Goal: Navigation & Orientation: Find specific page/section

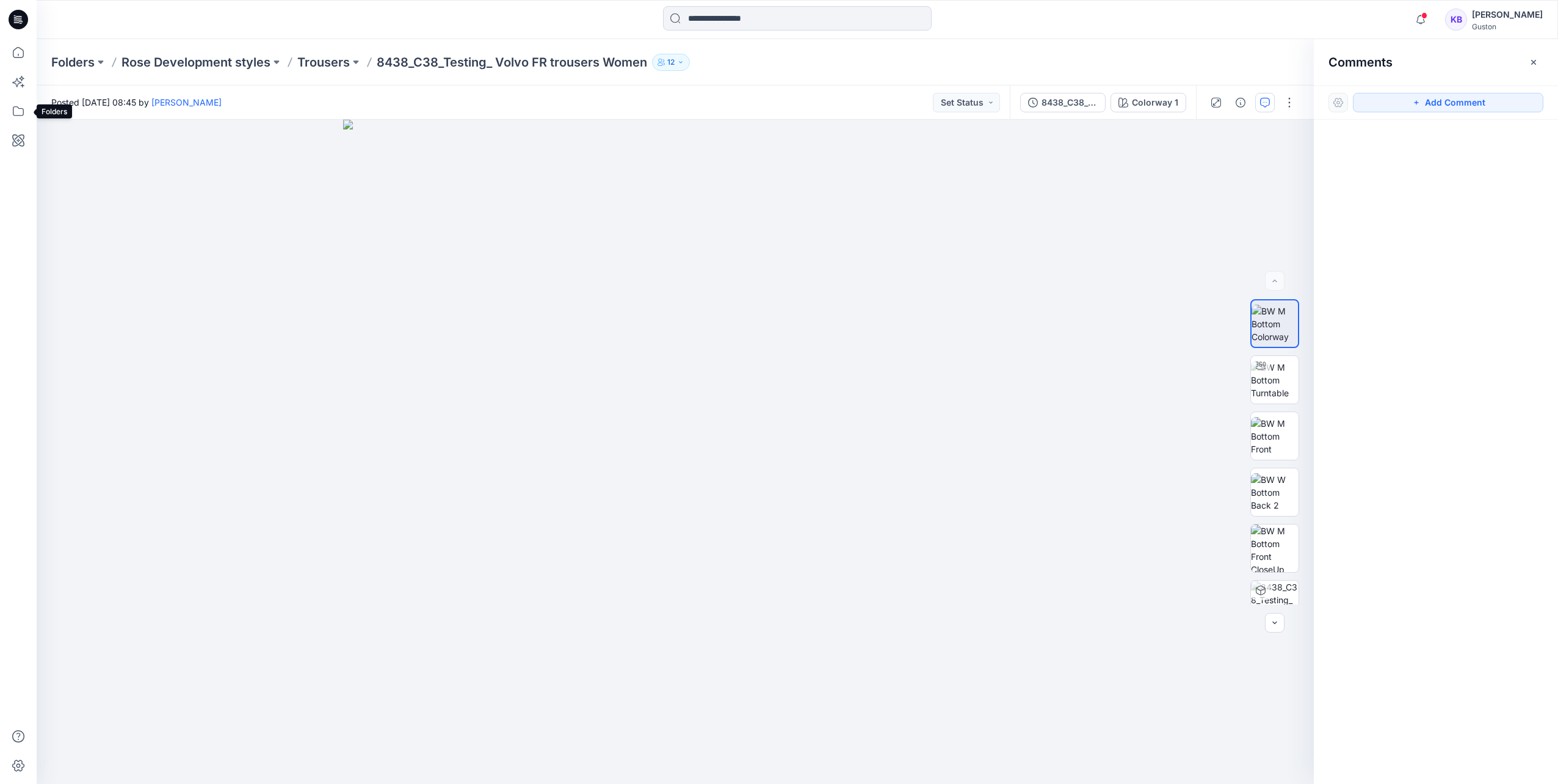
click at [12, 122] on icon at bounding box center [19, 112] width 27 height 27
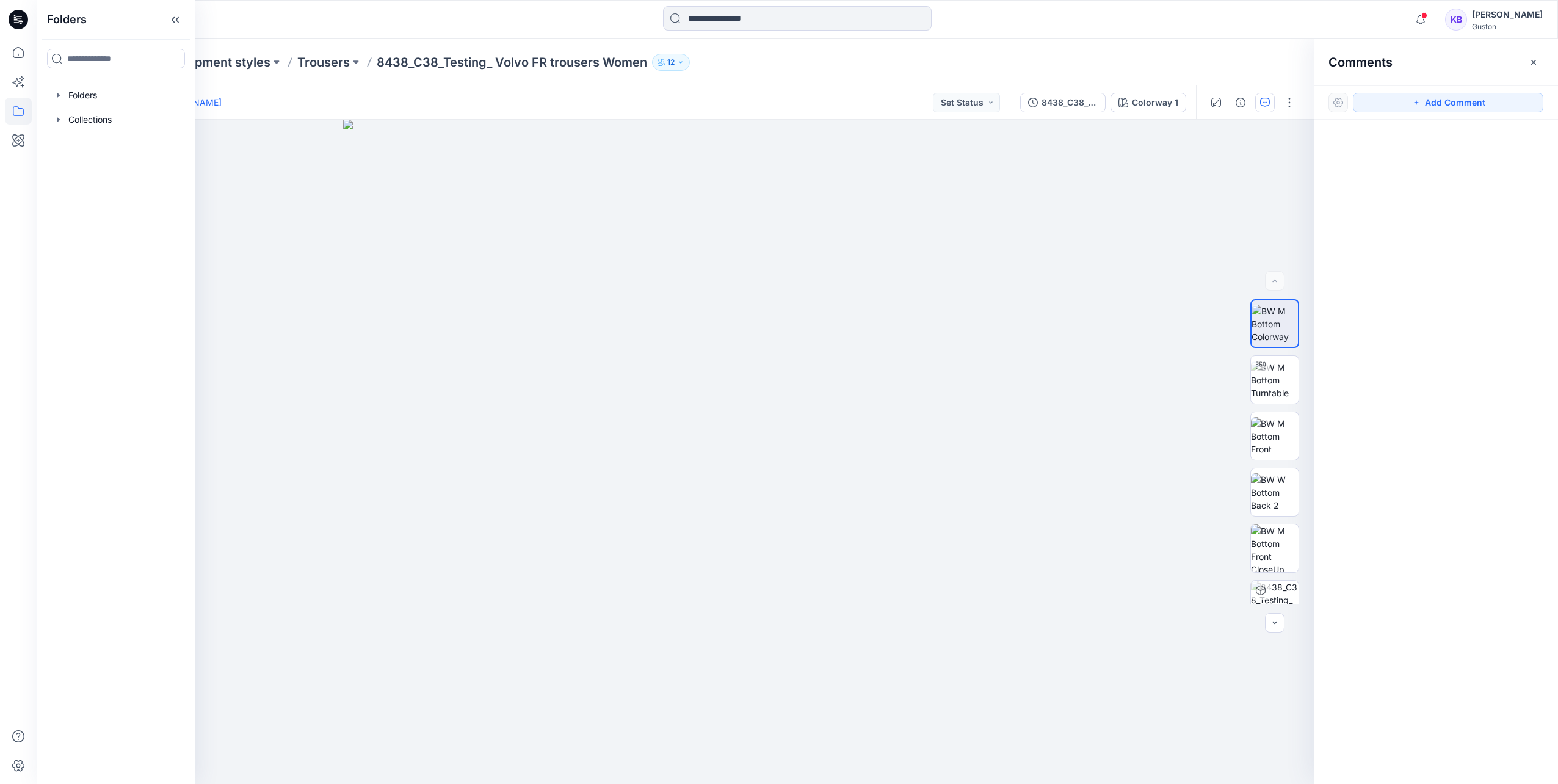
click at [80, 120] on div at bounding box center [116, 119] width 139 height 24
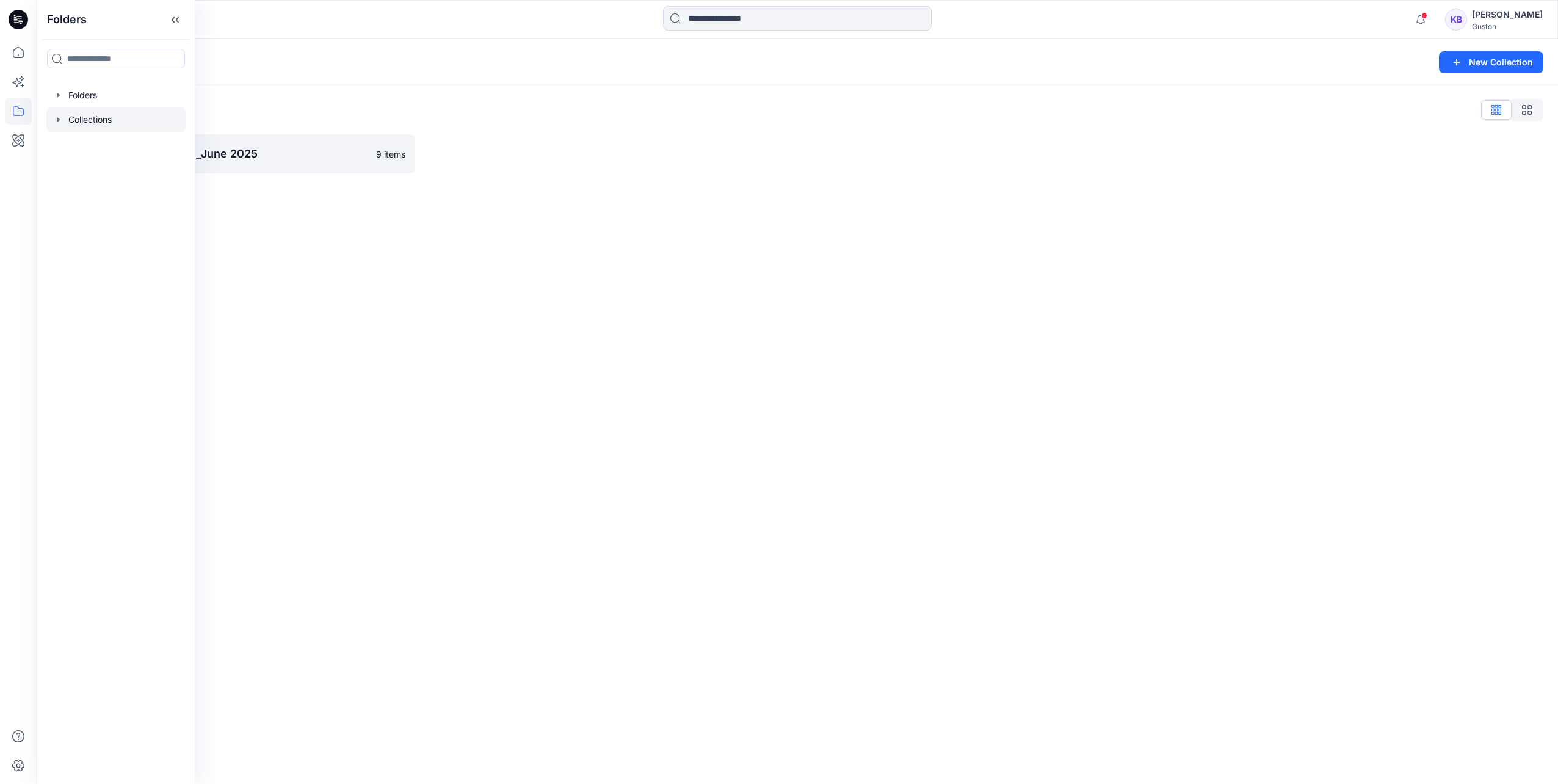
click at [83, 90] on div at bounding box center [116, 95] width 139 height 24
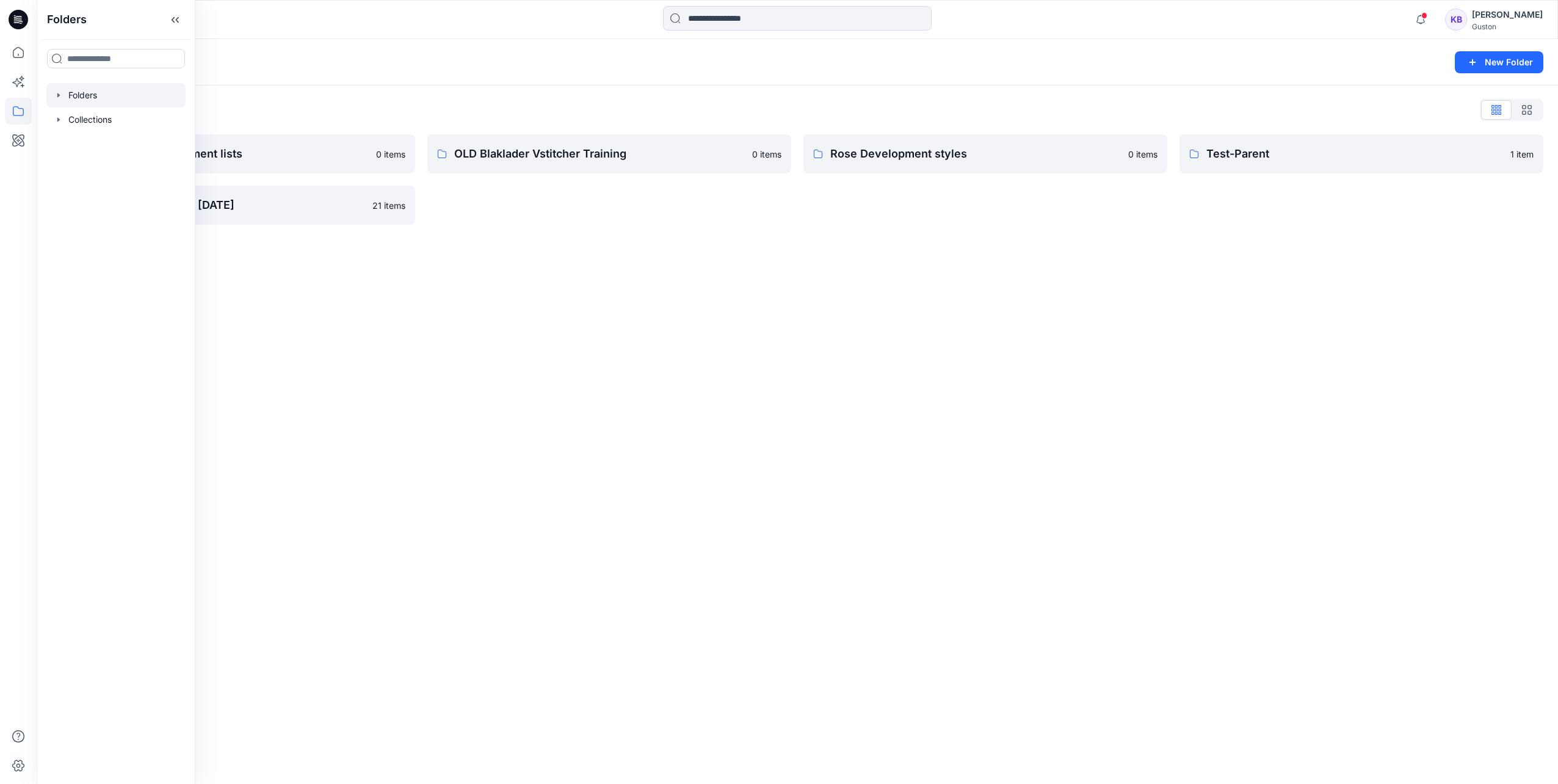
click at [433, 296] on div "Folders New Folder Folders List Avatars and measurement lists 0 items Training …" at bounding box center [797, 411] width 1522 height 745
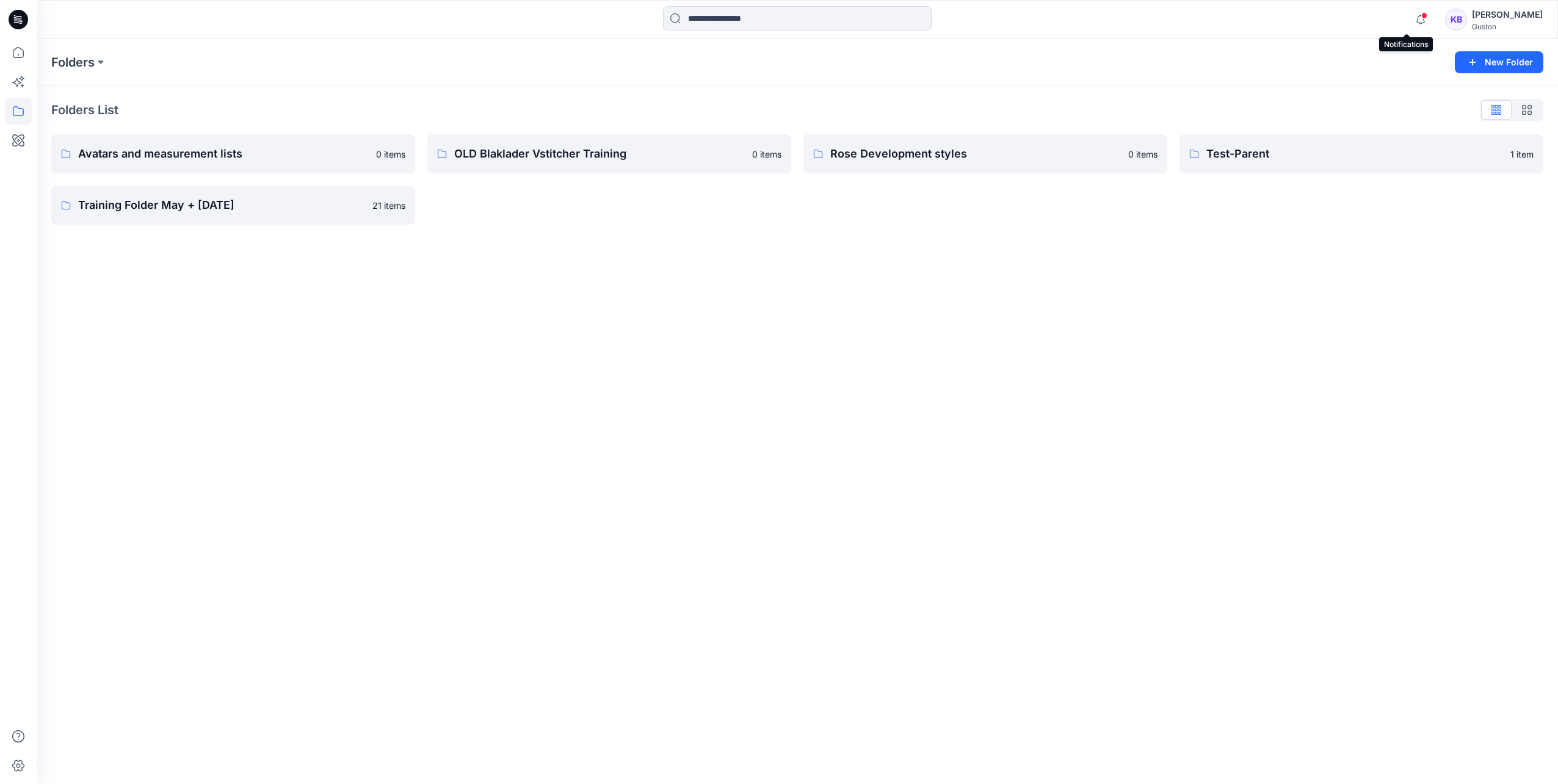
click at [1409, 19] on icon "button" at bounding box center [1420, 19] width 23 height 24
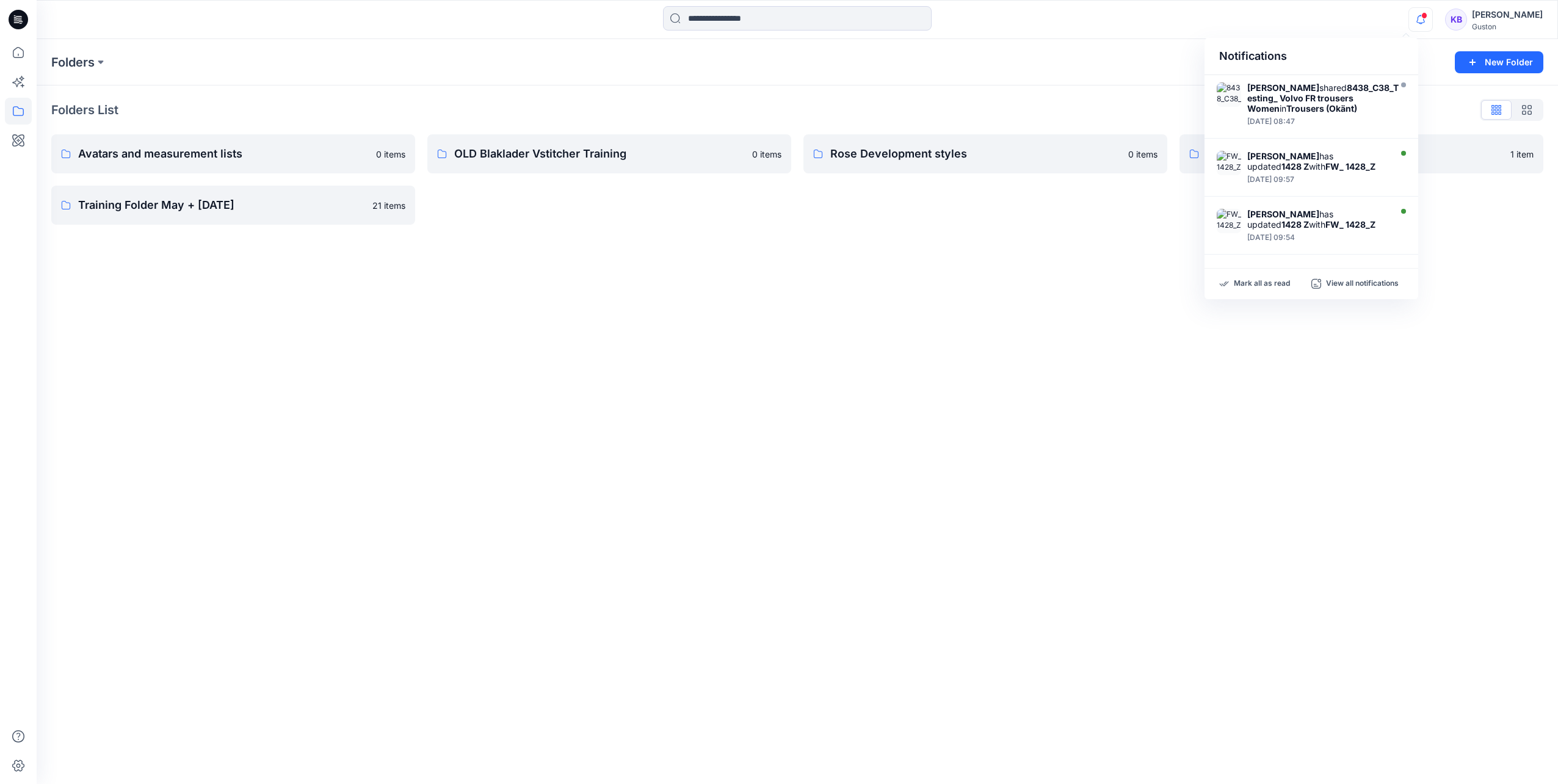
click at [1110, 41] on div "Folders New Folder" at bounding box center [797, 62] width 1522 height 46
